Goal: Book appointment/travel/reservation

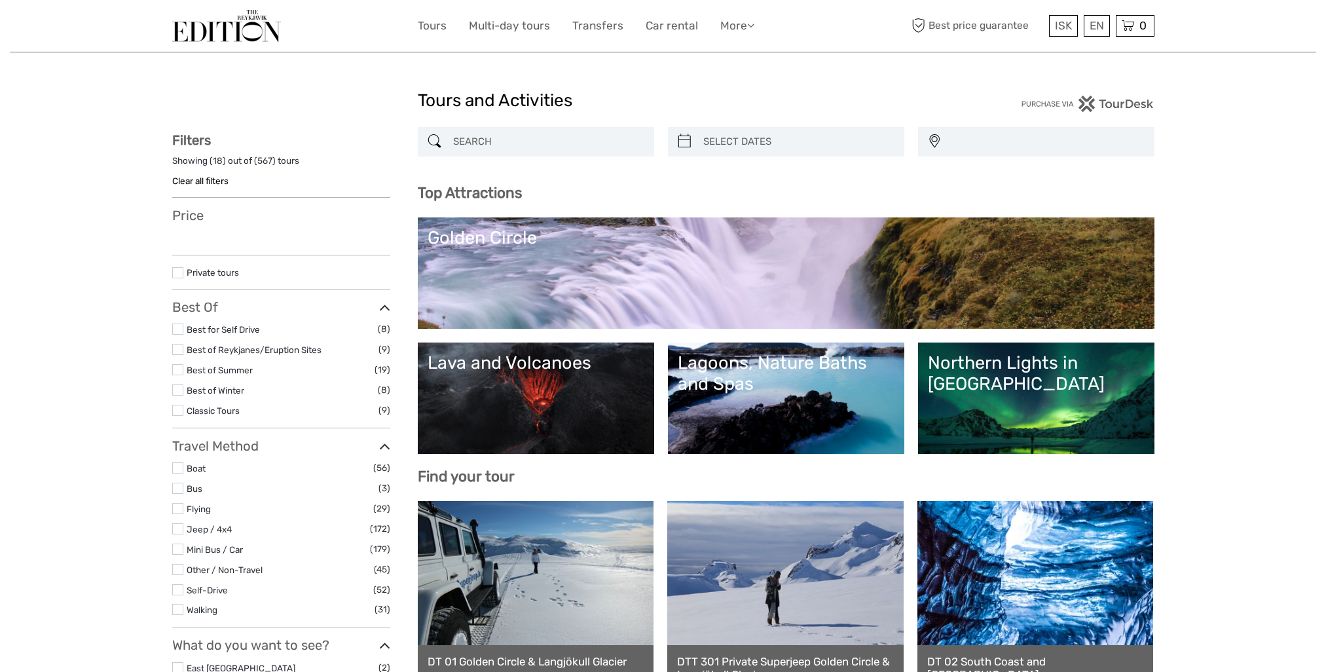
select select
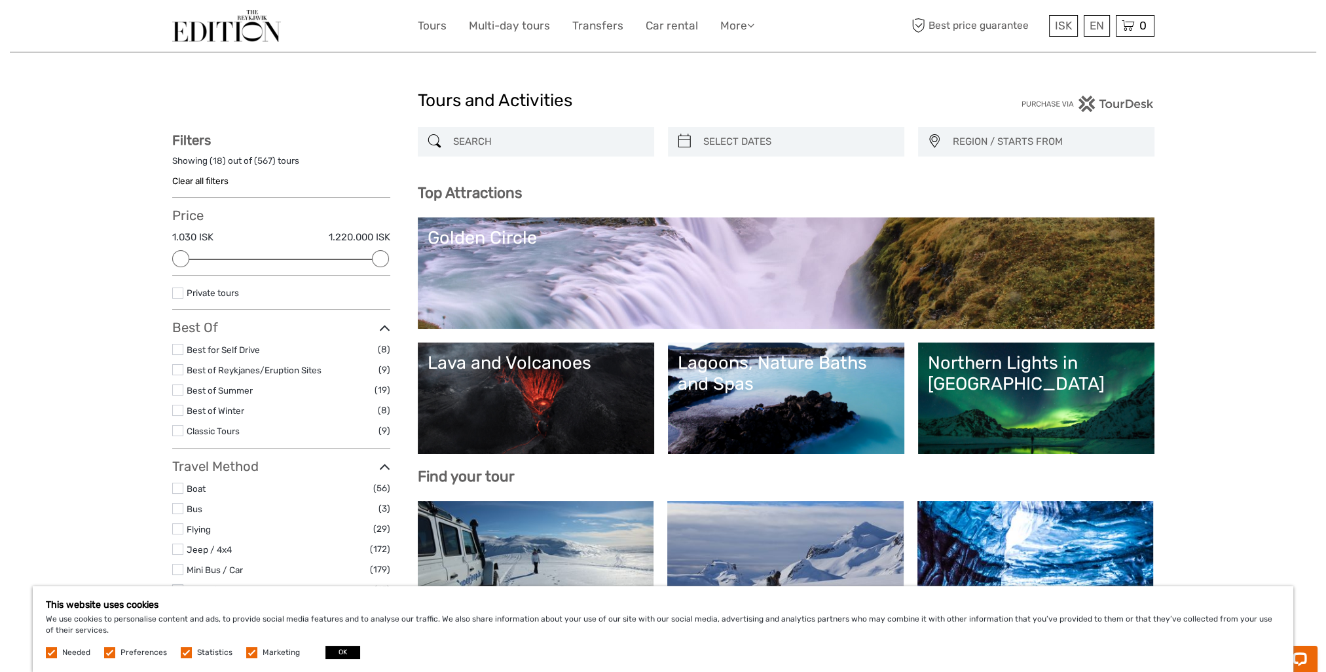
click at [788, 146] on input "search" at bounding box center [798, 141] width 200 height 23
type input "03/09/2025"
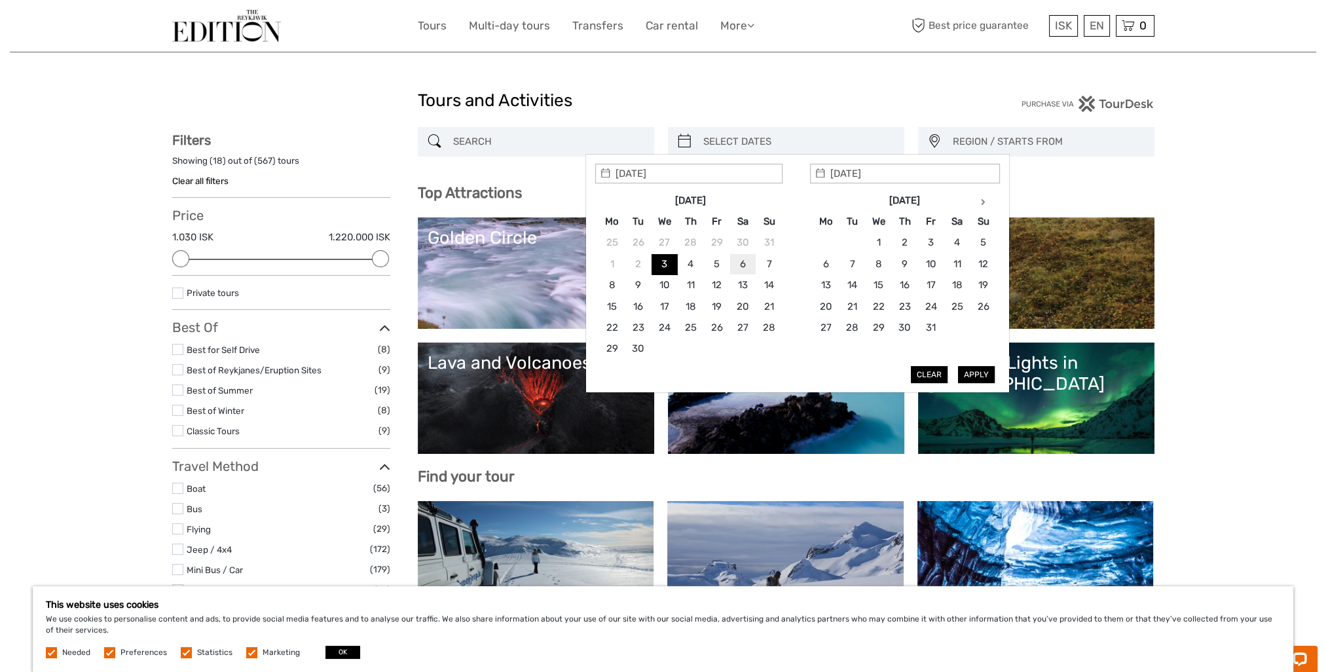
type input "06/09/2025"
click at [984, 378] on button "Apply" at bounding box center [976, 374] width 37 height 17
type input "06/09/2025 - 06/09/2025"
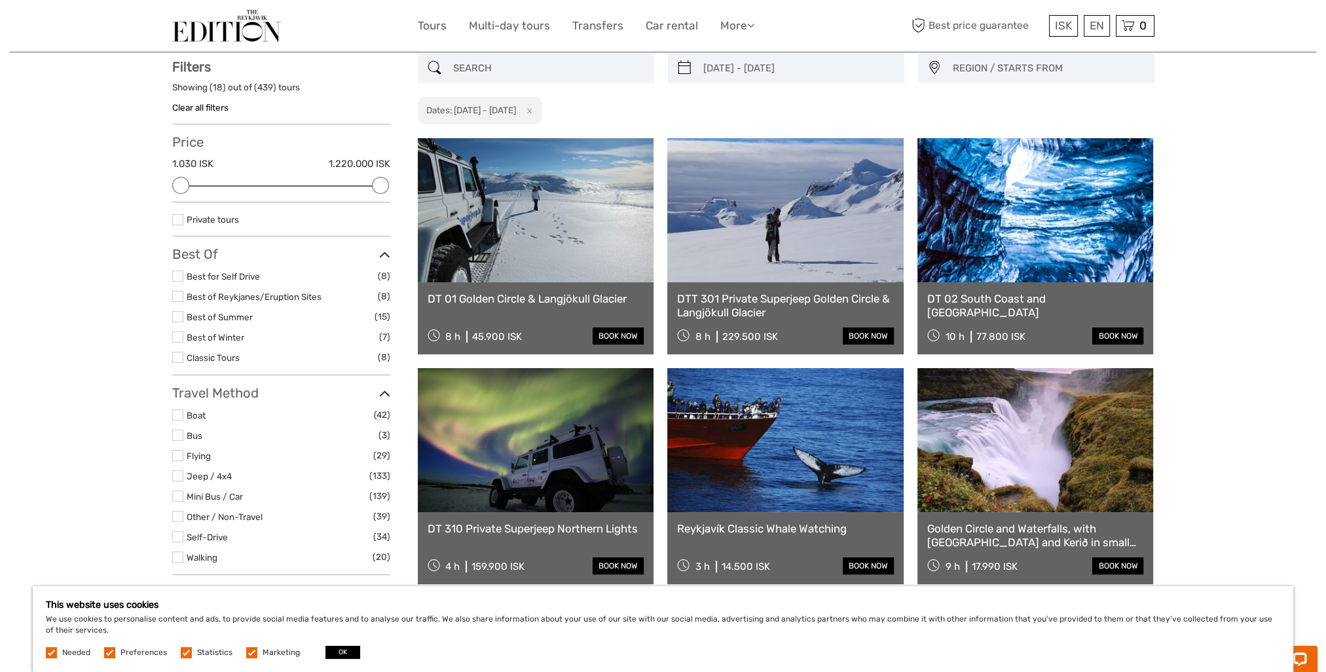
scroll to position [21, 0]
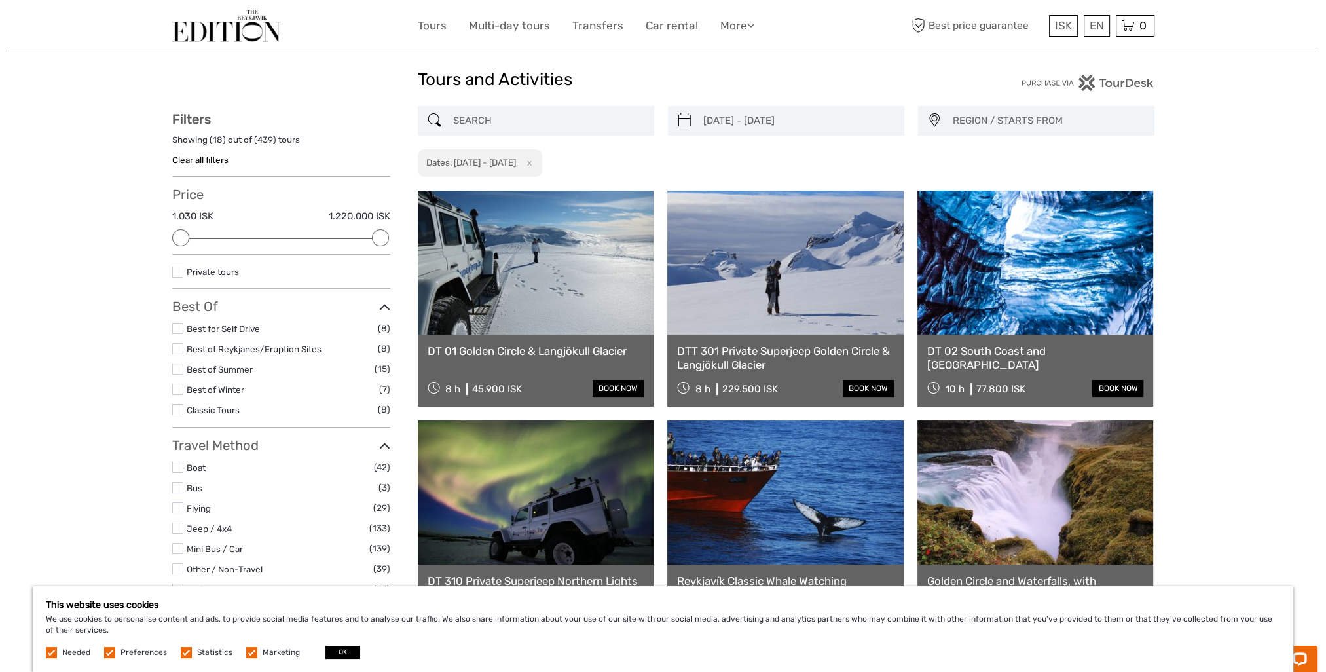
click at [526, 107] on div at bounding box center [536, 120] width 236 height 29
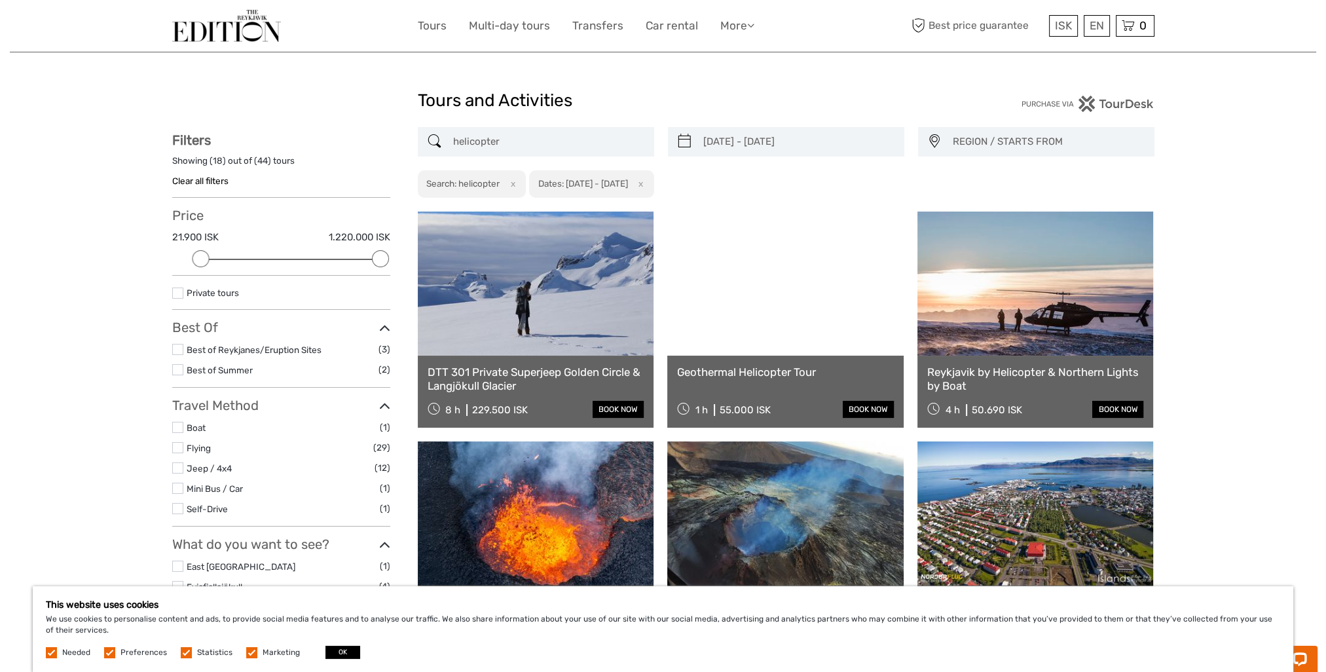
type input "helicopter"
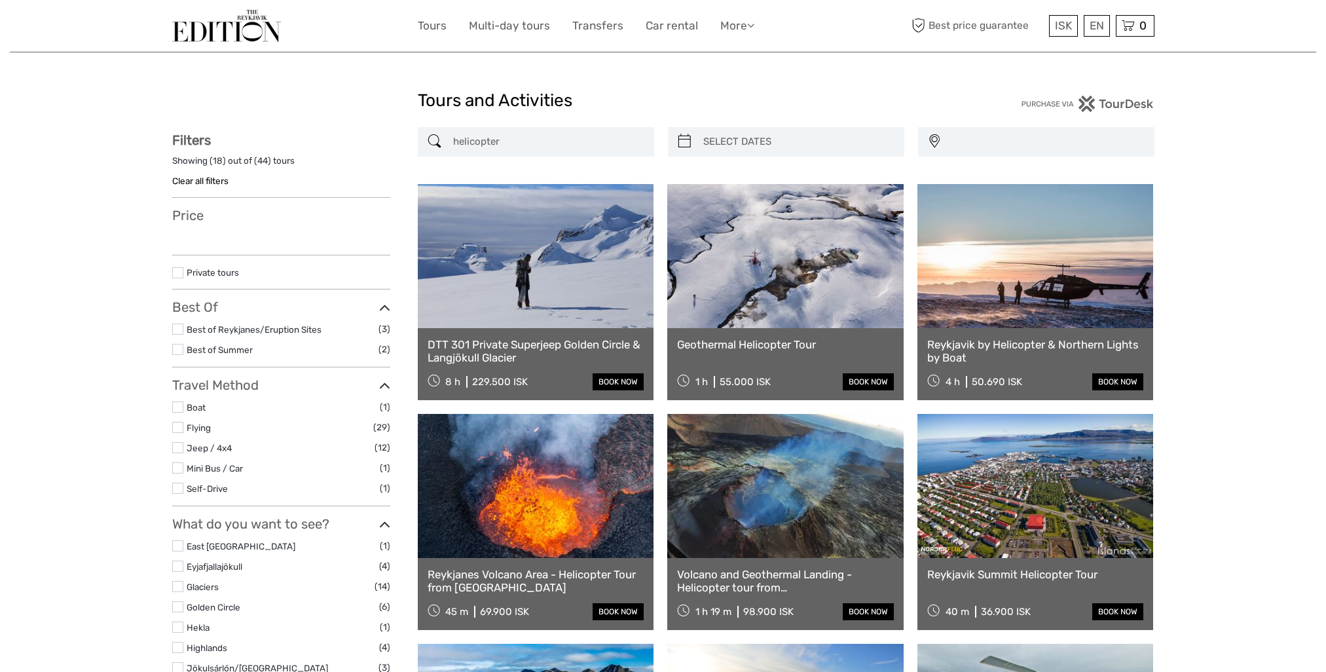
select select
type input "[DATE] - [DATE]"
select select
